Goal: Task Accomplishment & Management: Manage account settings

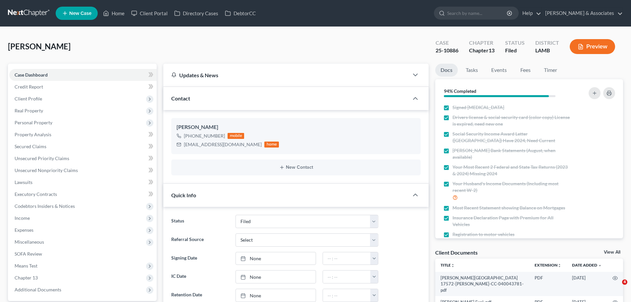
select select "8"
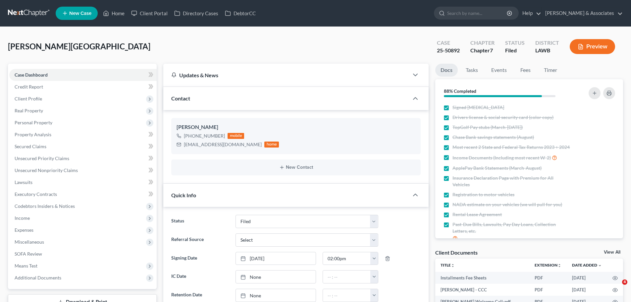
select select "8"
click at [29, 14] on link at bounding box center [29, 13] width 42 height 12
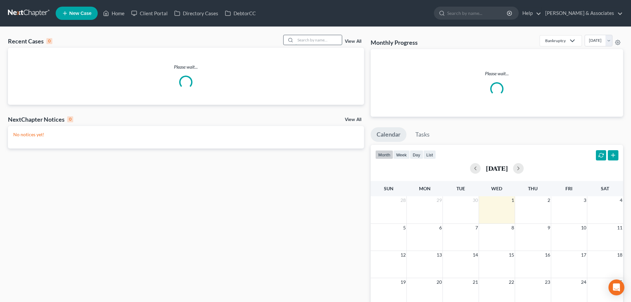
click at [300, 40] on input "search" at bounding box center [318, 40] width 46 height 10
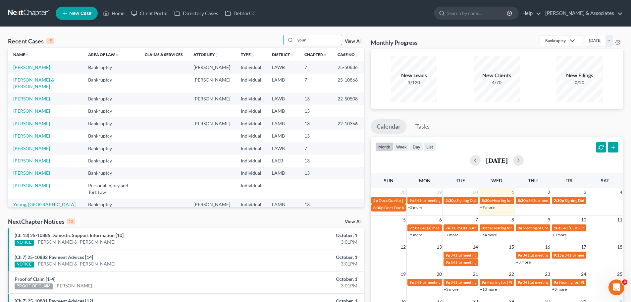
type input "youn"
click at [34, 65] on link "[PERSON_NAME]" at bounding box center [31, 67] width 37 height 6
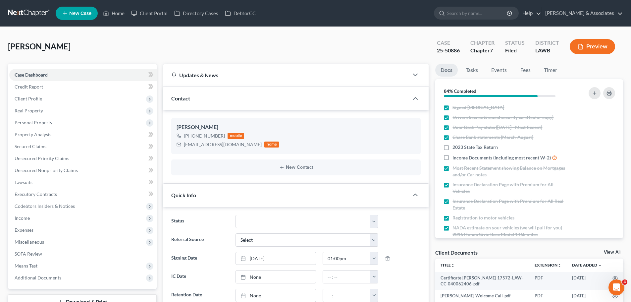
scroll to position [681, 0]
click at [211, 146] on div "courtneytherealtor9999@gmail.com" at bounding box center [223, 144] width 78 height 7
copy div "courtneytherealtor9999@gmail.com"
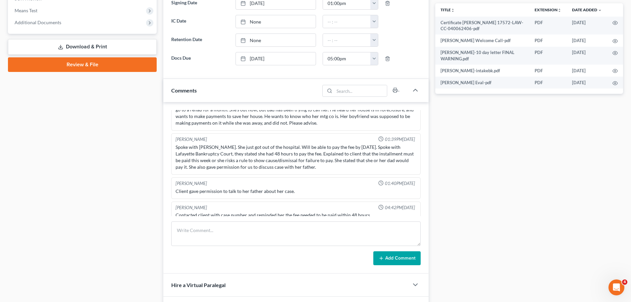
scroll to position [265, 0]
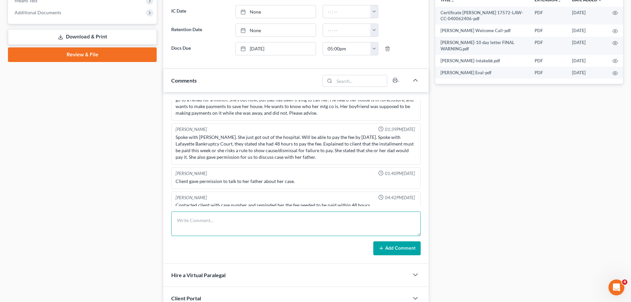
click at [234, 227] on textarea at bounding box center [295, 223] width 249 height 25
type textarea "sent NOF to client .1"
click at [398, 248] on button "Add Comment" at bounding box center [396, 248] width 47 height 14
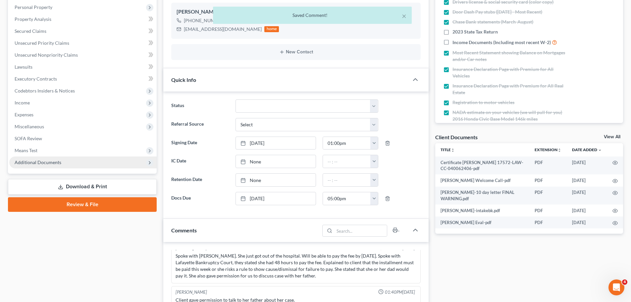
scroll to position [0, 0]
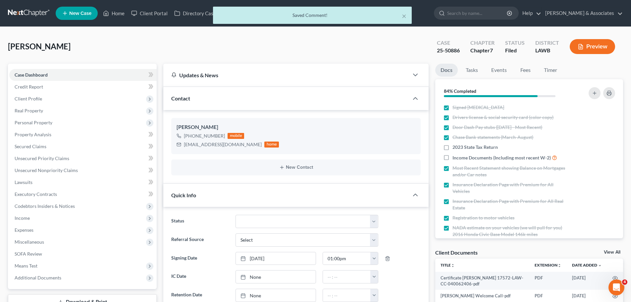
drag, startPoint x: 15, startPoint y: 8, endPoint x: 15, endPoint y: 13, distance: 5.3
click at [15, 8] on div "× Saved Comment!" at bounding box center [312, 17] width 631 height 21
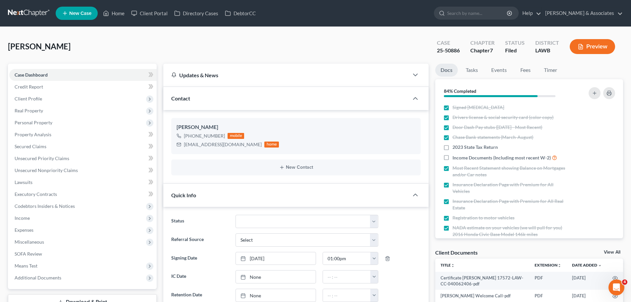
click at [32, 13] on link at bounding box center [29, 13] width 42 height 12
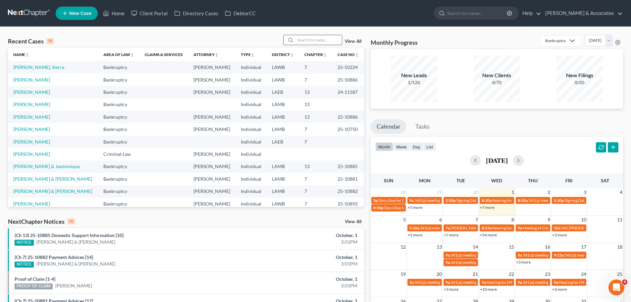
click at [320, 37] on input "search" at bounding box center [318, 40] width 46 height 10
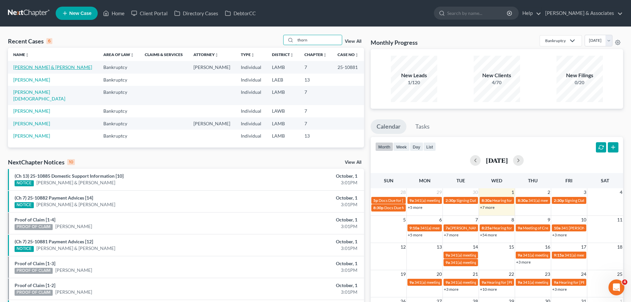
type input "thorn"
click at [41, 67] on link "[PERSON_NAME] & [PERSON_NAME]" at bounding box center [52, 67] width 79 height 6
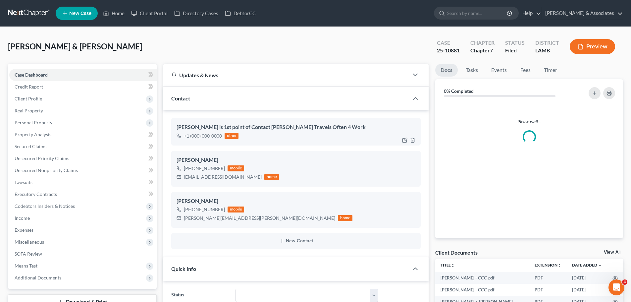
scroll to position [599, 0]
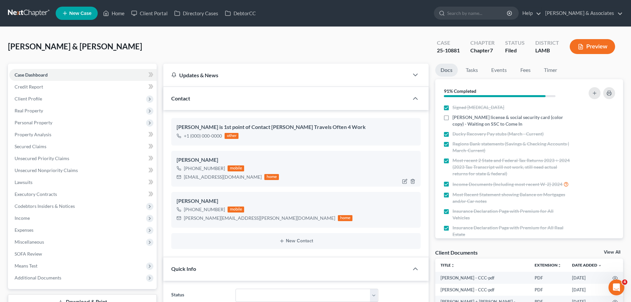
click at [223, 178] on div "keifer72493@gmail.com" at bounding box center [223, 177] width 78 height 7
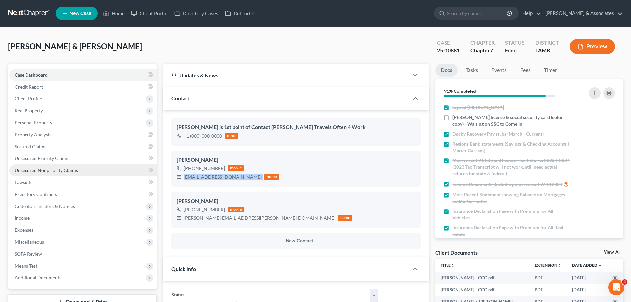
copy div "keifer72493@gmail.com"
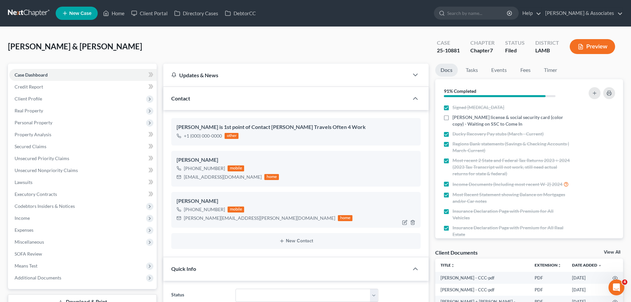
click at [197, 218] on div "maggie.mae.n@gmail.com" at bounding box center [259, 218] width 151 height 7
copy div "maggie.mae.n@gmail.com"
drag, startPoint x: 111, startPoint y: 52, endPoint x: 134, endPoint y: 79, distance: 35.4
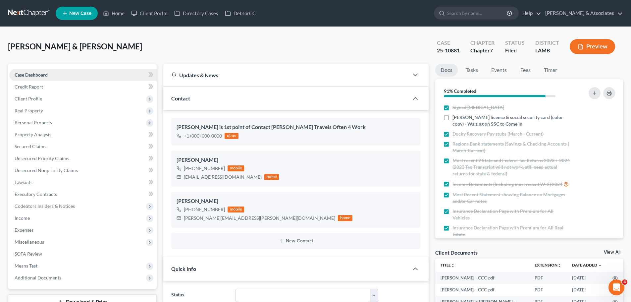
click at [111, 52] on div "Thornhill, Edwin & Maggie Upgraded Case 25-10881 Chapter Chapter 7 Status Filed…" at bounding box center [315, 49] width 615 height 29
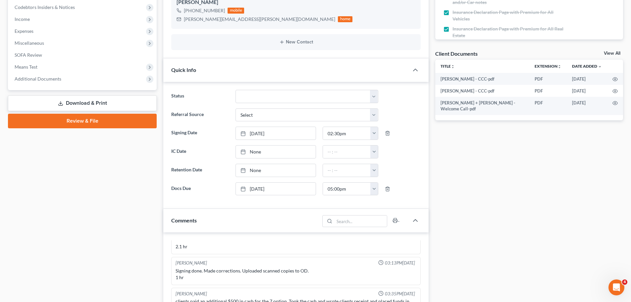
scroll to position [364, 0]
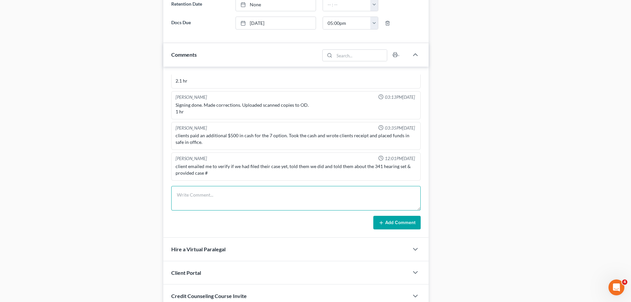
click at [231, 208] on textarea at bounding box center [295, 198] width 249 height 25
type textarea "S"
type textarea "sent NOF to both clients .1"
click at [388, 222] on button "Add Comment" at bounding box center [396, 223] width 47 height 14
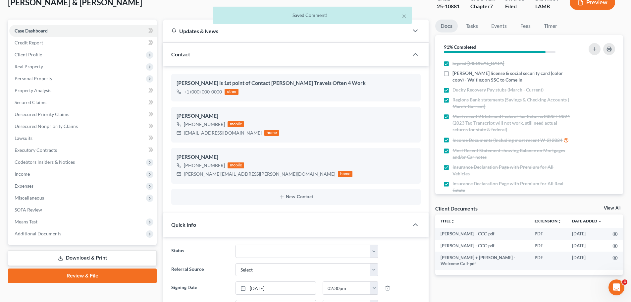
scroll to position [0, 0]
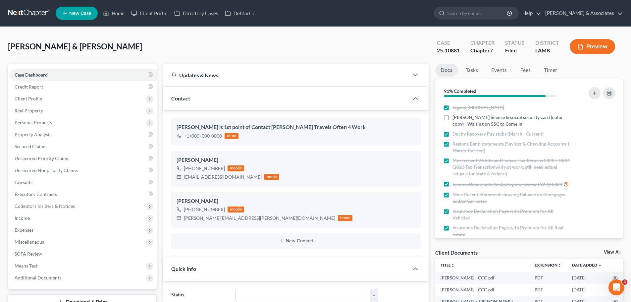
click at [24, 12] on link at bounding box center [29, 13] width 42 height 12
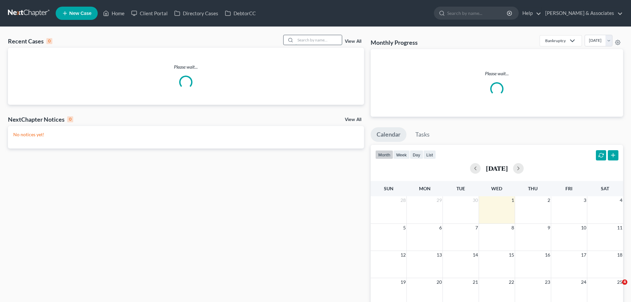
click at [310, 39] on input "search" at bounding box center [318, 40] width 46 height 10
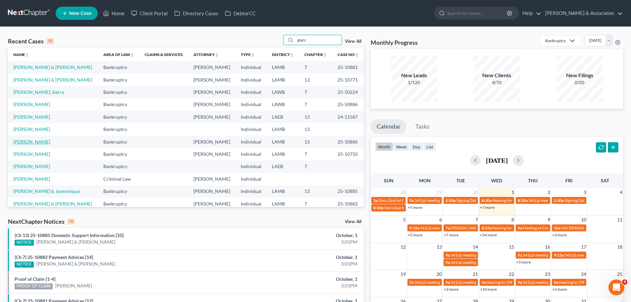
type input "giacc"
click at [39, 142] on link "[PERSON_NAME]" at bounding box center [31, 142] width 37 height 6
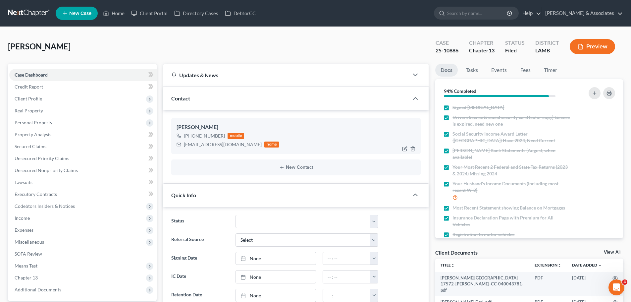
click at [194, 144] on div "cheriegiaccone78@gmail.com" at bounding box center [223, 144] width 78 height 7
copy div "cheriegiaccone78@gmail.com"
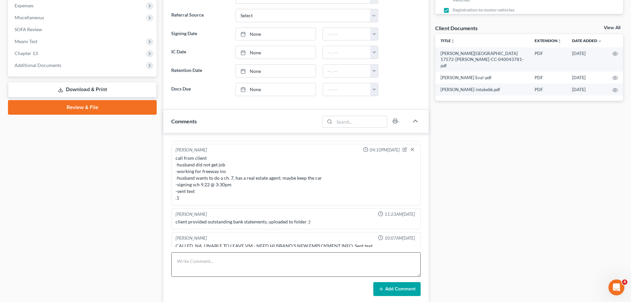
scroll to position [265, 0]
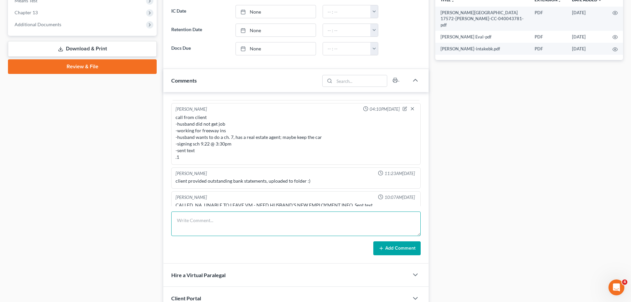
click at [250, 227] on textarea at bounding box center [295, 223] width 249 height 25
type textarea "emailed NOF to client .1"
click at [401, 245] on button "Add Comment" at bounding box center [396, 248] width 47 height 14
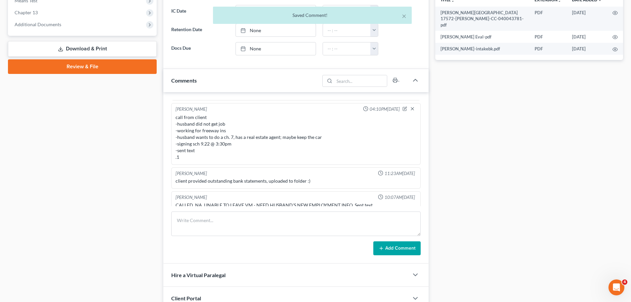
scroll to position [1417, 0]
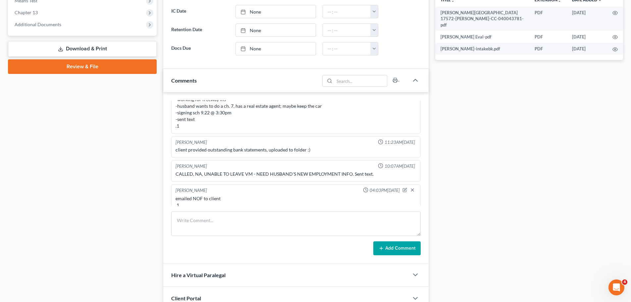
drag, startPoint x: 568, startPoint y: 138, endPoint x: 434, endPoint y: 115, distance: 135.8
click at [568, 138] on div "Docs Tasks Events Fees Timer 94% Completed Nothing here yet! Signed Retainer Dr…" at bounding box center [529, 78] width 194 height 558
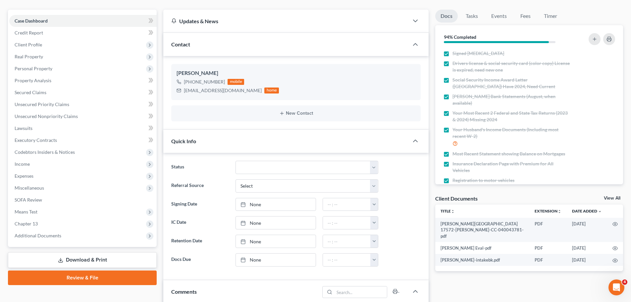
scroll to position [0, 0]
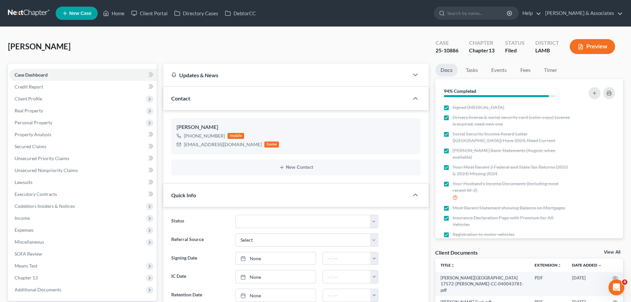
click at [19, 10] on link at bounding box center [29, 13] width 42 height 12
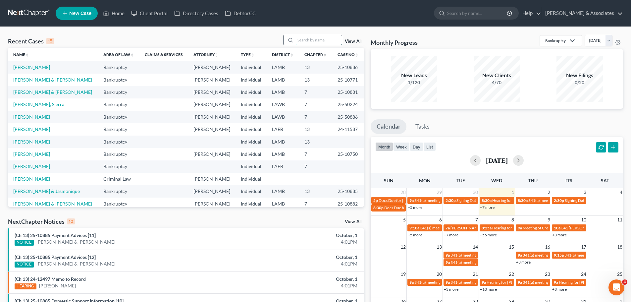
click at [323, 44] on input "search" at bounding box center [318, 40] width 46 height 10
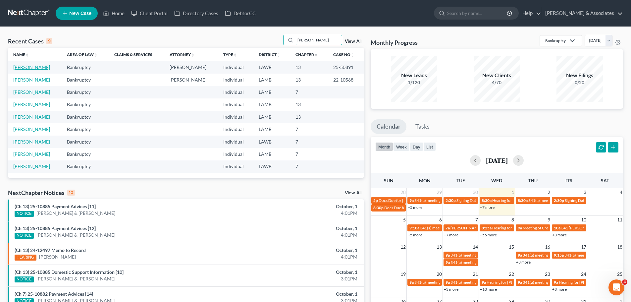
type input "[PERSON_NAME]"
click at [35, 66] on link "[PERSON_NAME]" at bounding box center [31, 67] width 37 height 6
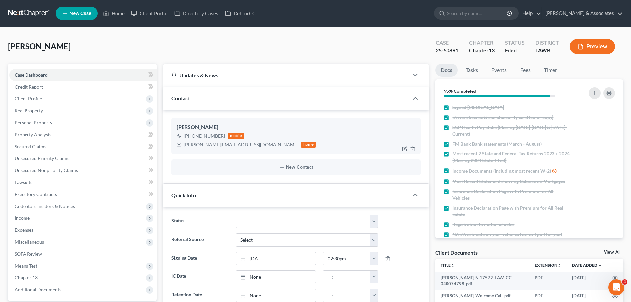
click at [202, 144] on div "[PERSON_NAME][EMAIL_ADDRESS][DOMAIN_NAME]" at bounding box center [241, 144] width 115 height 7
copy div "[PERSON_NAME][EMAIL_ADDRESS][DOMAIN_NAME]"
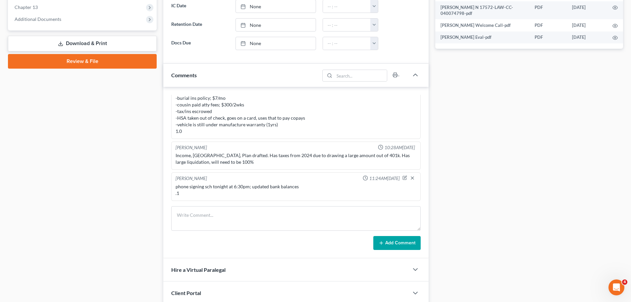
scroll to position [345, 0]
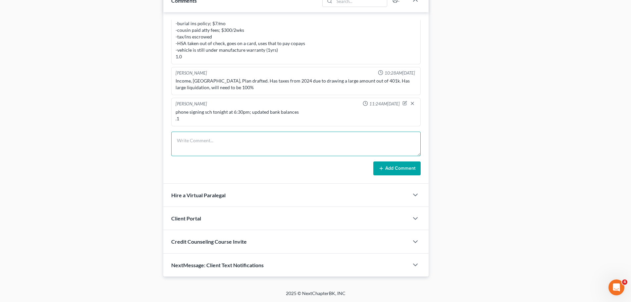
click at [245, 141] on textarea at bounding box center [295, 143] width 249 height 25
type textarea "sent client NOF .1"
click at [408, 171] on button "Add Comment" at bounding box center [396, 168] width 47 height 14
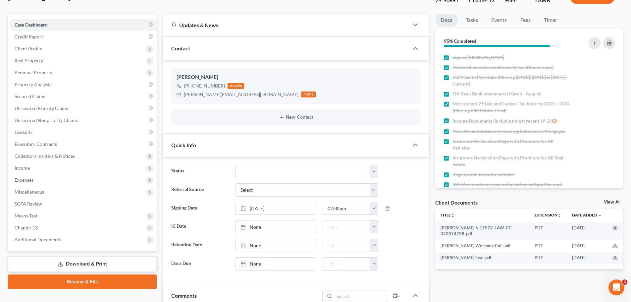
scroll to position [0, 0]
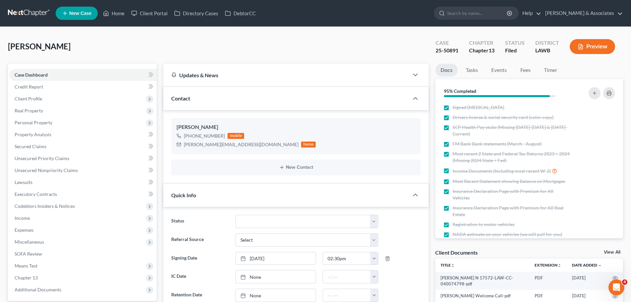
click at [38, 10] on link at bounding box center [29, 13] width 42 height 12
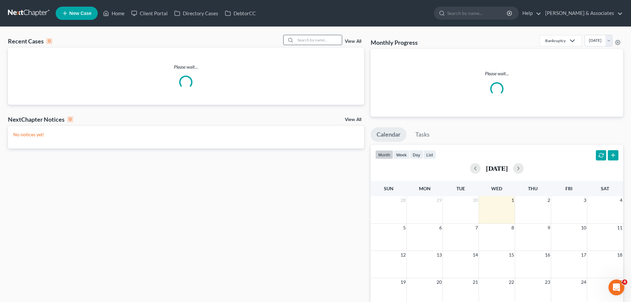
click at [313, 42] on input "search" at bounding box center [318, 40] width 46 height 10
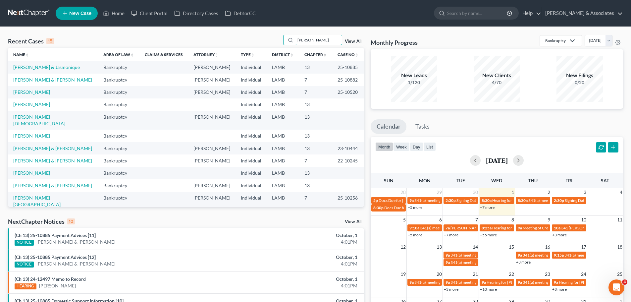
type input "[PERSON_NAME]"
click at [50, 80] on link "[PERSON_NAME] & [PERSON_NAME]" at bounding box center [52, 80] width 79 height 6
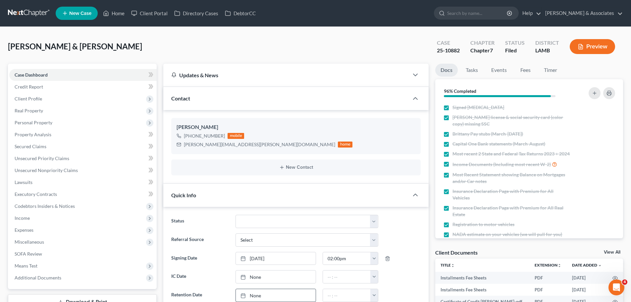
scroll to position [69, 0]
click at [205, 145] on div "[PERSON_NAME][EMAIL_ADDRESS][PERSON_NAME][DOMAIN_NAME]" at bounding box center [259, 144] width 151 height 7
copy div "[PERSON_NAME][EMAIL_ADDRESS][PERSON_NAME][DOMAIN_NAME]"
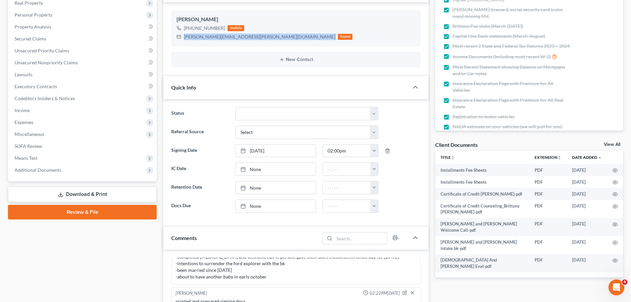
scroll to position [232, 0]
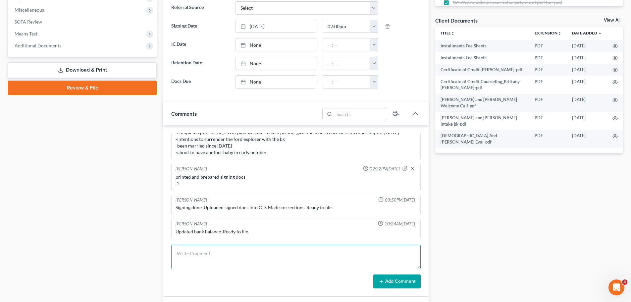
click at [268, 263] on textarea at bounding box center [295, 256] width 249 height 25
type textarea "sent NOF to client .1"
click at [398, 279] on button "Add Comment" at bounding box center [396, 281] width 47 height 14
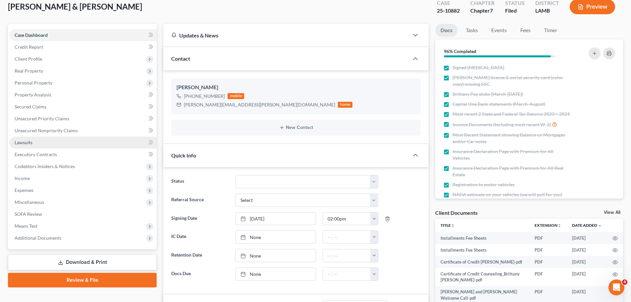
scroll to position [0, 0]
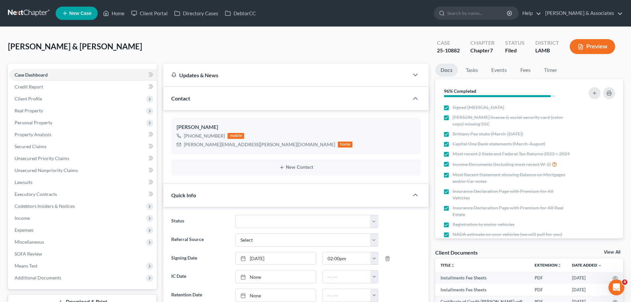
click at [24, 13] on link at bounding box center [29, 13] width 42 height 12
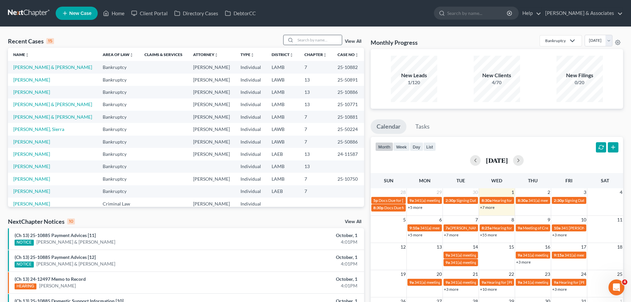
click at [321, 41] on input "search" at bounding box center [318, 40] width 46 height 10
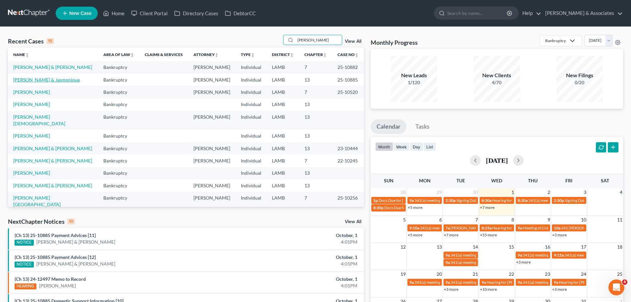
type input "[PERSON_NAME]"
click at [39, 80] on link "[PERSON_NAME] & Jasmonique" at bounding box center [46, 80] width 67 height 6
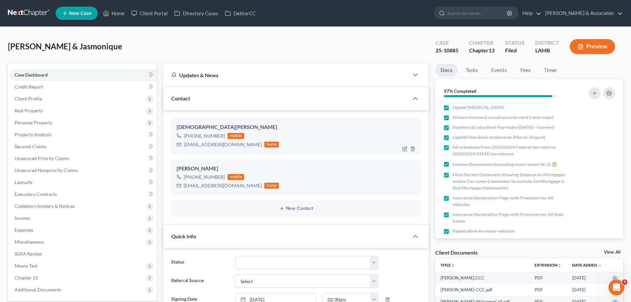
click at [214, 147] on div "jasmoniquewhite@gmail.com" at bounding box center [223, 144] width 78 height 7
copy div "jasmoniquewhite@gmail.com"
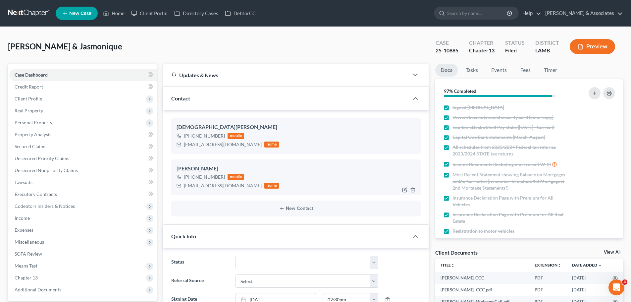
click at [207, 186] on div "wilbertjonesjr@icloud.com" at bounding box center [223, 185] width 78 height 7
copy div "wilbertjonesjr@icloud.com"
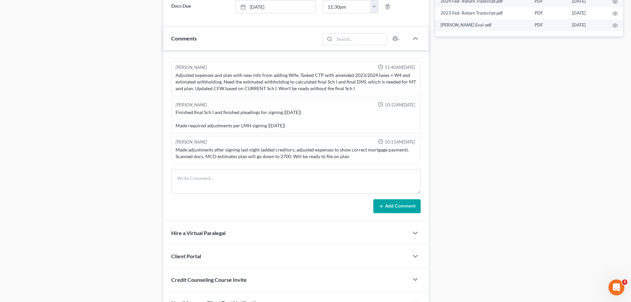
scroll to position [386, 0]
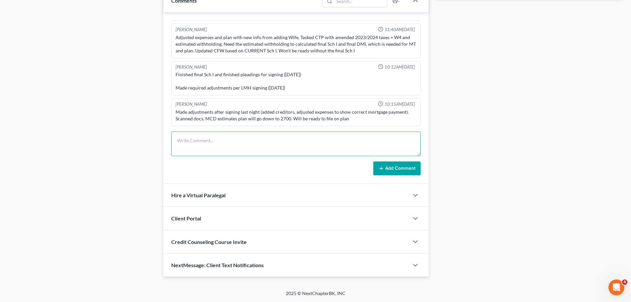
click at [238, 143] on textarea at bounding box center [295, 143] width 249 height 25
type textarea "sent NOF to client .1"
click at [391, 173] on button "Add Comment" at bounding box center [396, 168] width 47 height 14
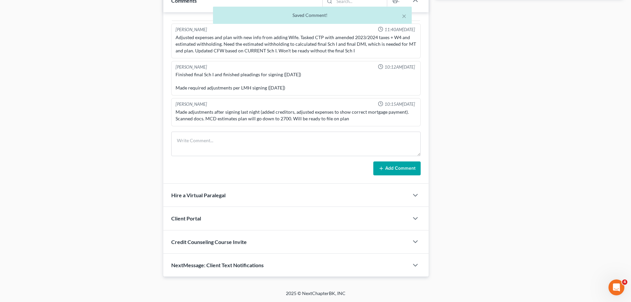
scroll to position [978, 0]
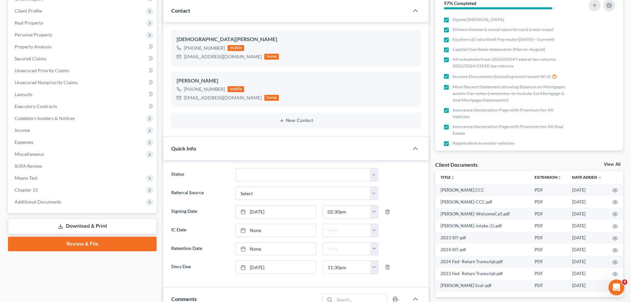
scroll to position [0, 0]
